Goal: Task Accomplishment & Management: Use online tool/utility

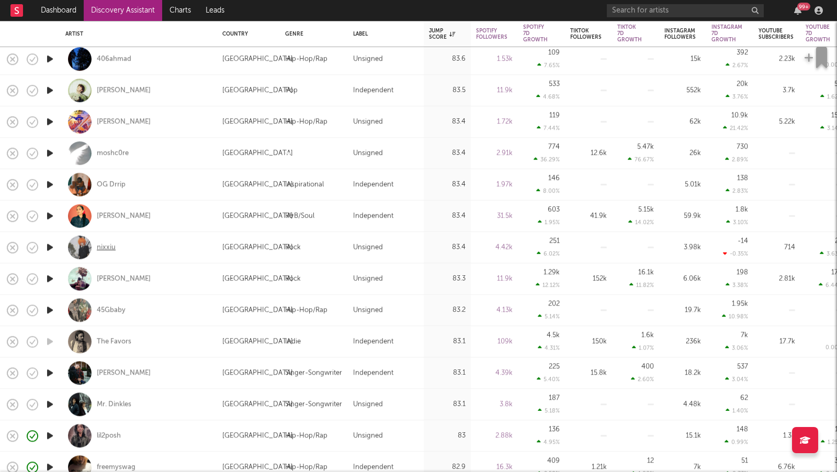
click at [108, 247] on div "nixxiu" at bounding box center [106, 247] width 19 height 9
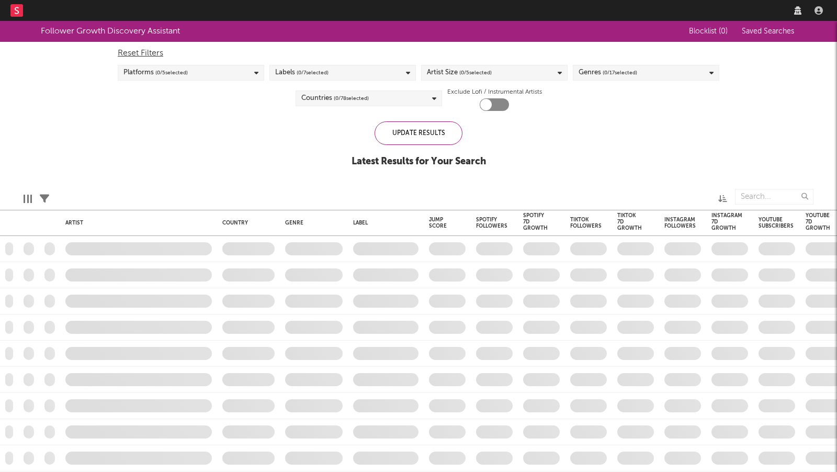
checkbox input "true"
